Goal: Navigation & Orientation: Find specific page/section

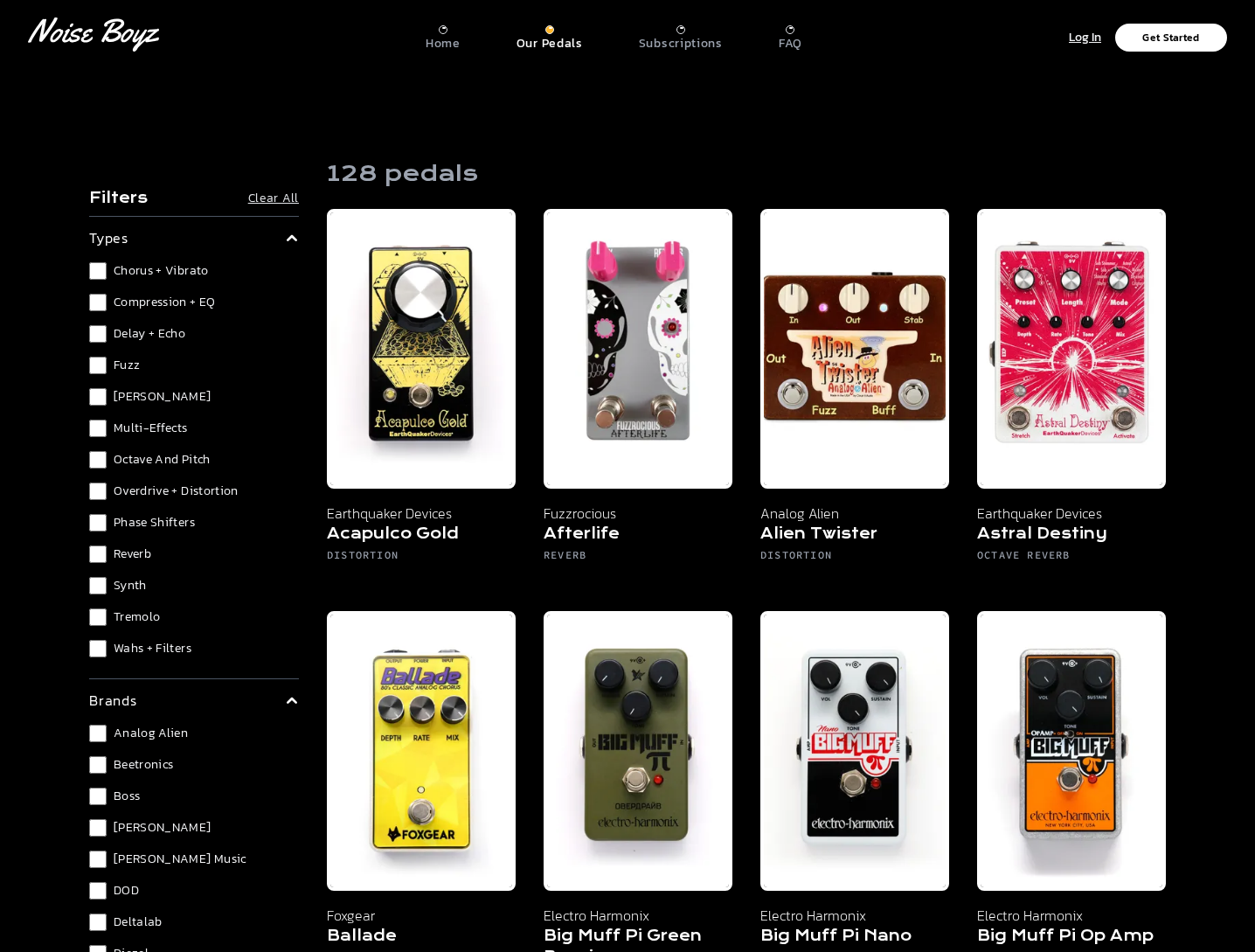
click at [542, 34] on div "Our Pedals" at bounding box center [550, 38] width 66 height 26
click at [678, 48] on p "Subscriptions" at bounding box center [681, 43] width 84 height 16
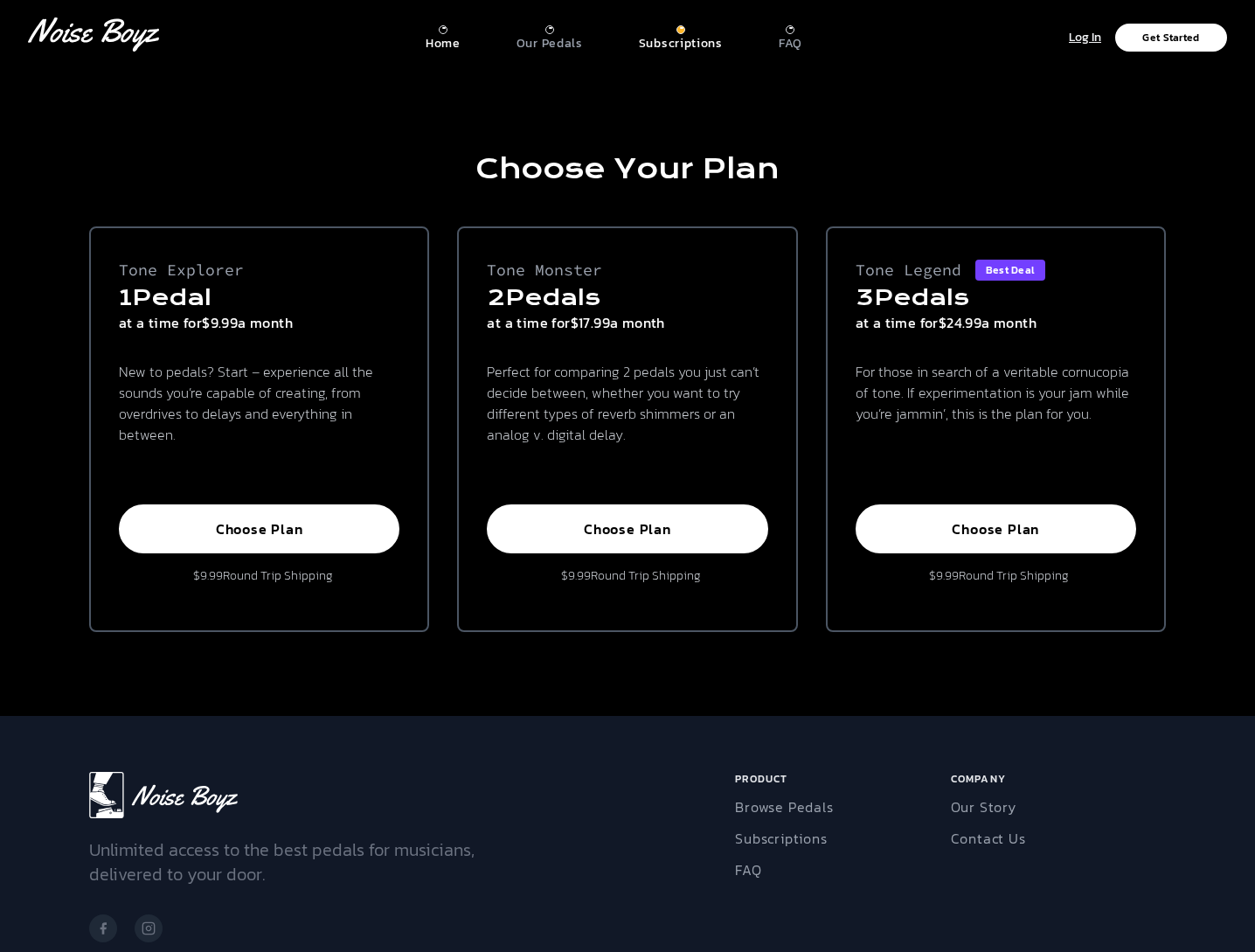
click at [440, 47] on p "Home" at bounding box center [443, 43] width 35 height 16
